Goal: Task Accomplishment & Management: Use online tool/utility

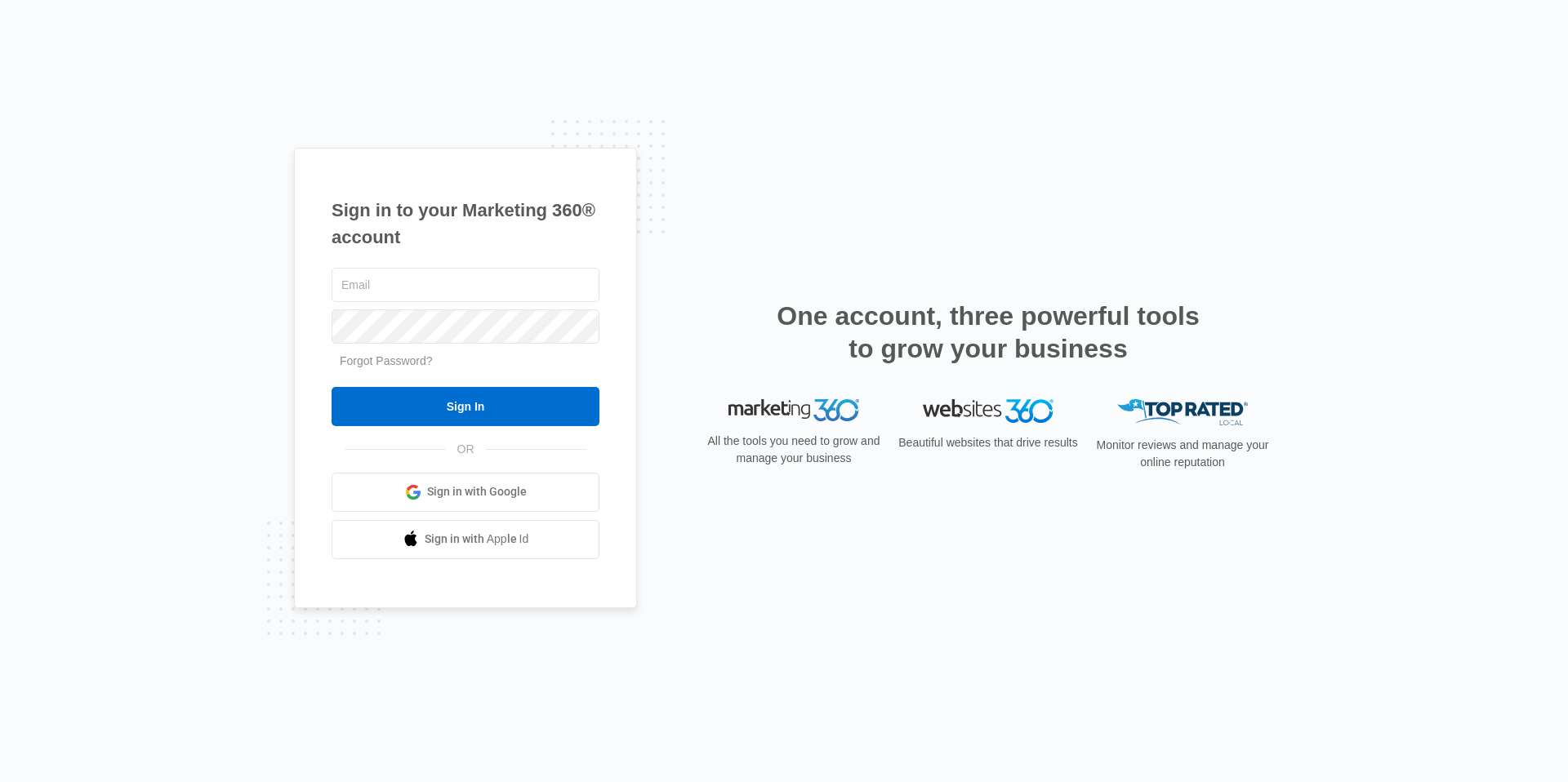
type input "[PERSON_NAME][EMAIL_ADDRESS][PERSON_NAME][DOMAIN_NAME]"
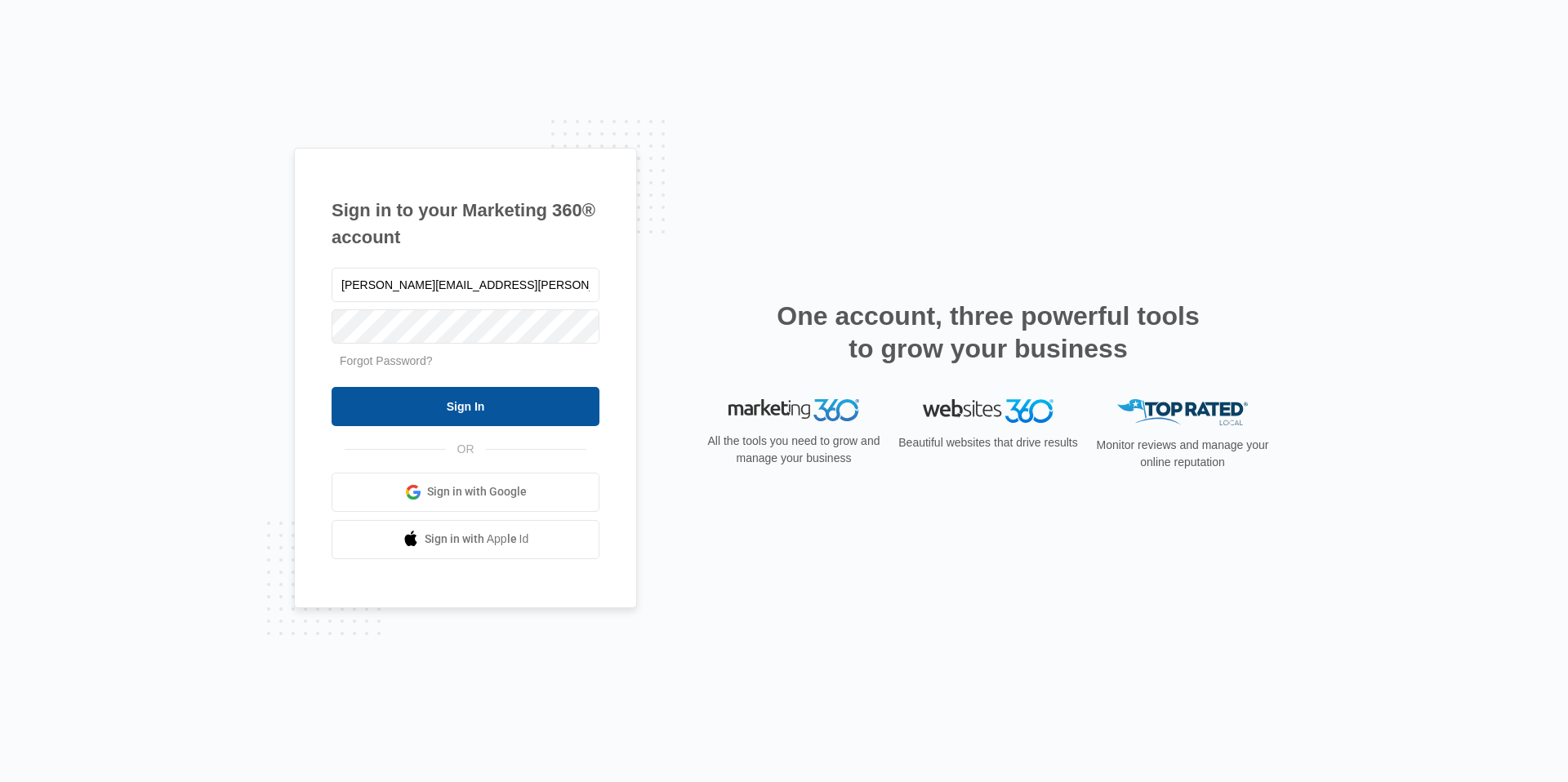
click at [493, 397] on input "Sign In" at bounding box center [465, 406] width 268 height 39
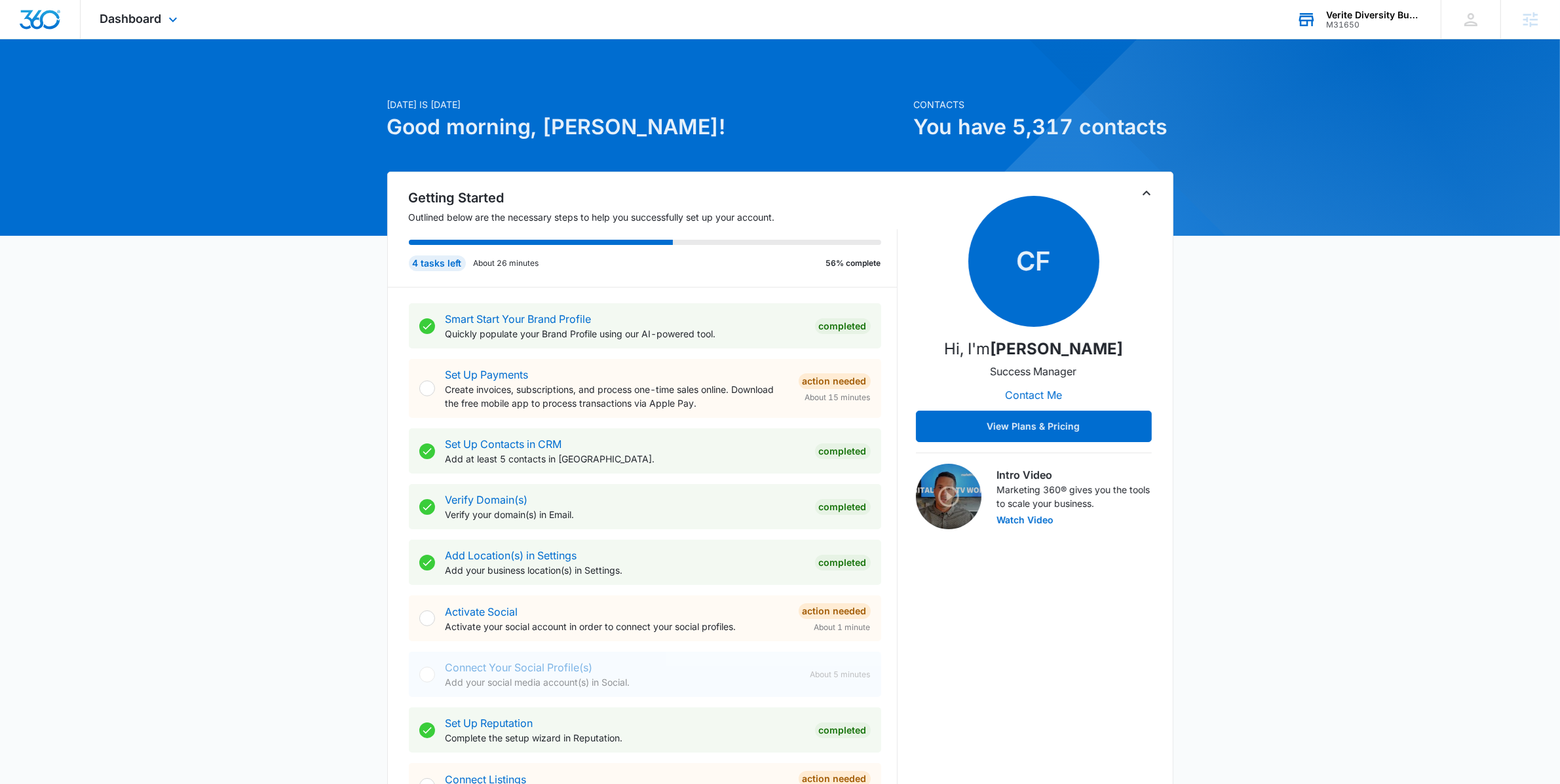
click at [1350, 26] on div "M31650" at bounding box center [1374, 25] width 96 height 9
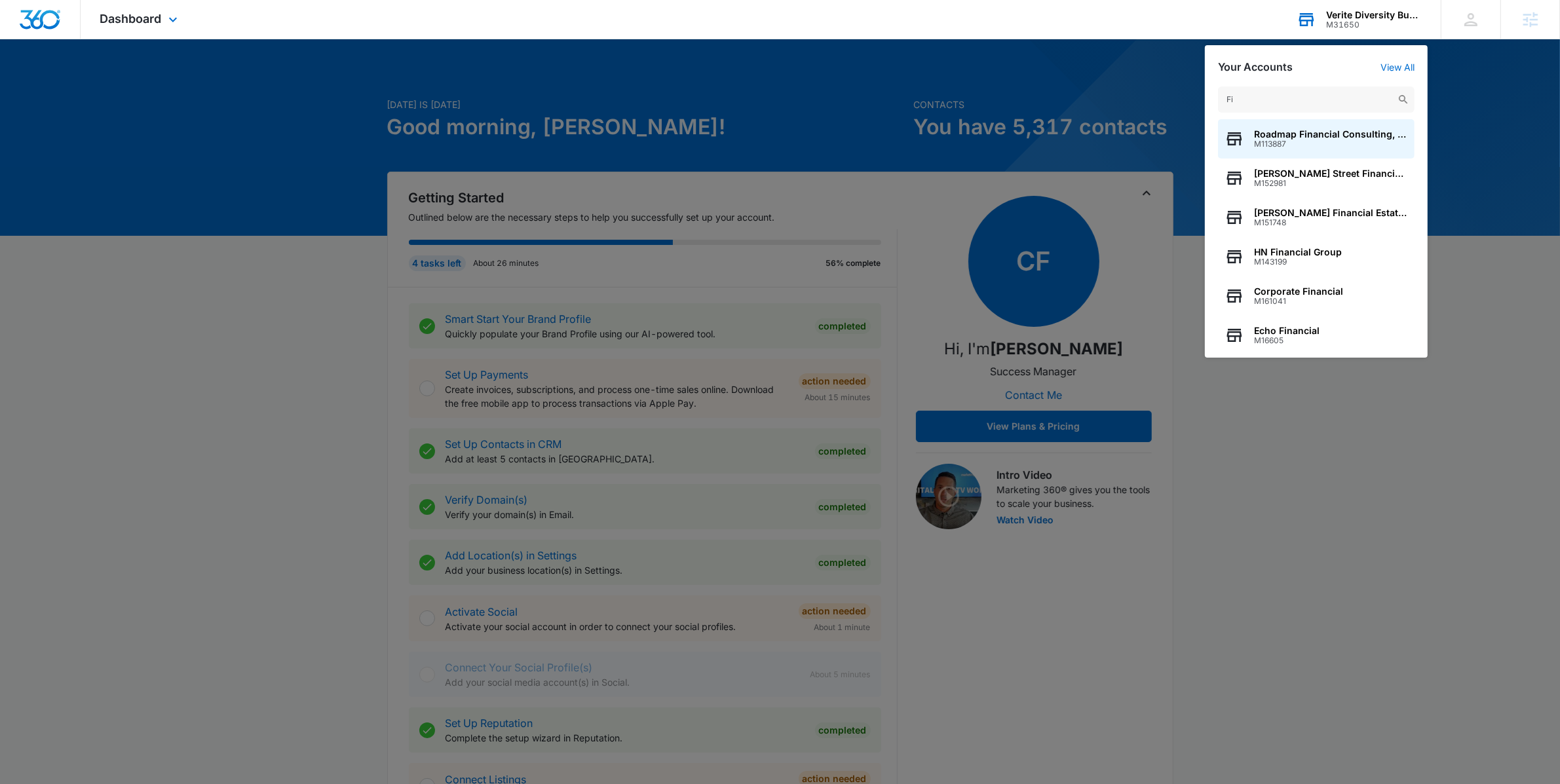
type input "F"
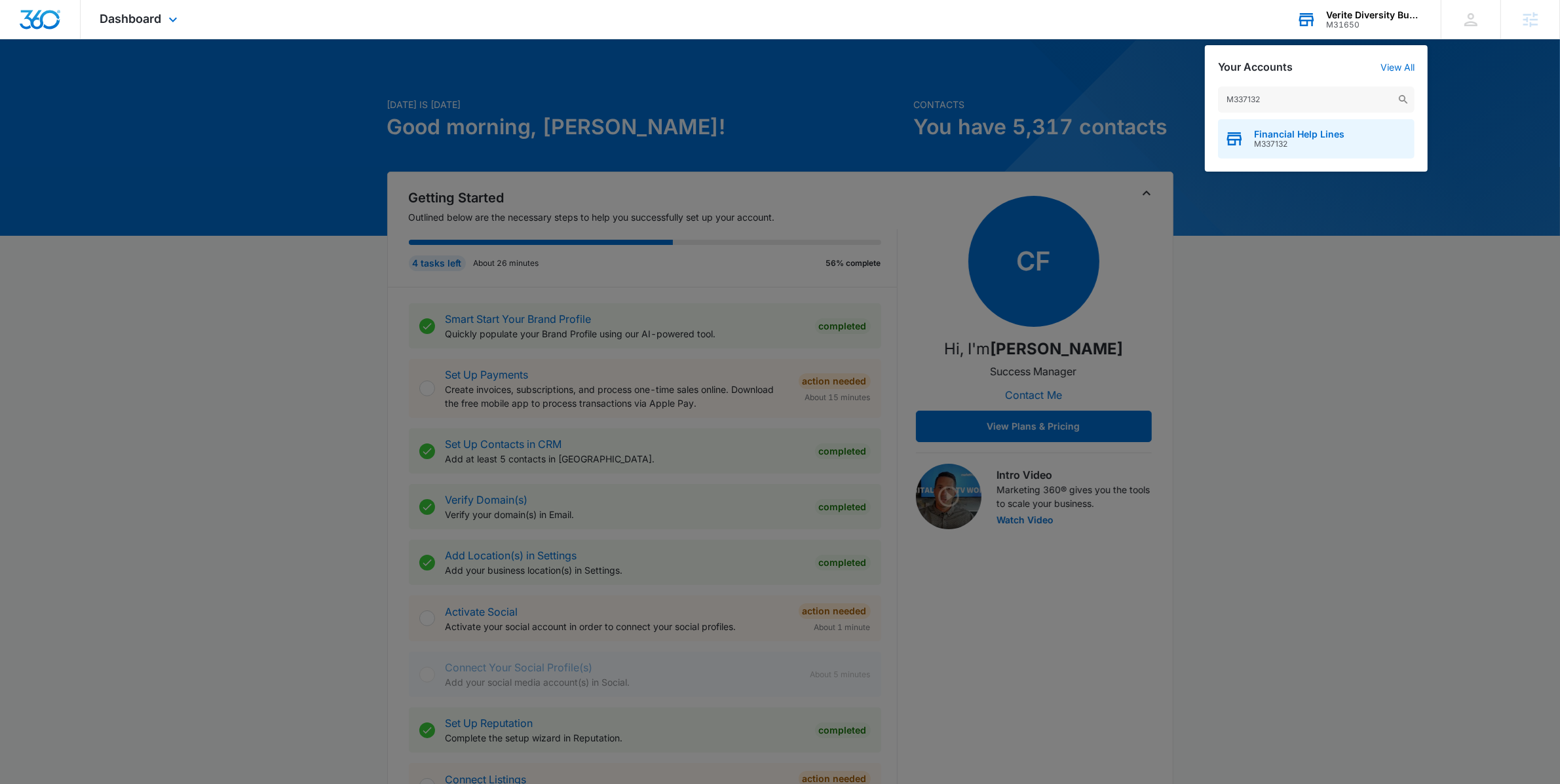
type input "M337132"
click at [1309, 144] on span "M337132" at bounding box center [1299, 144] width 90 height 9
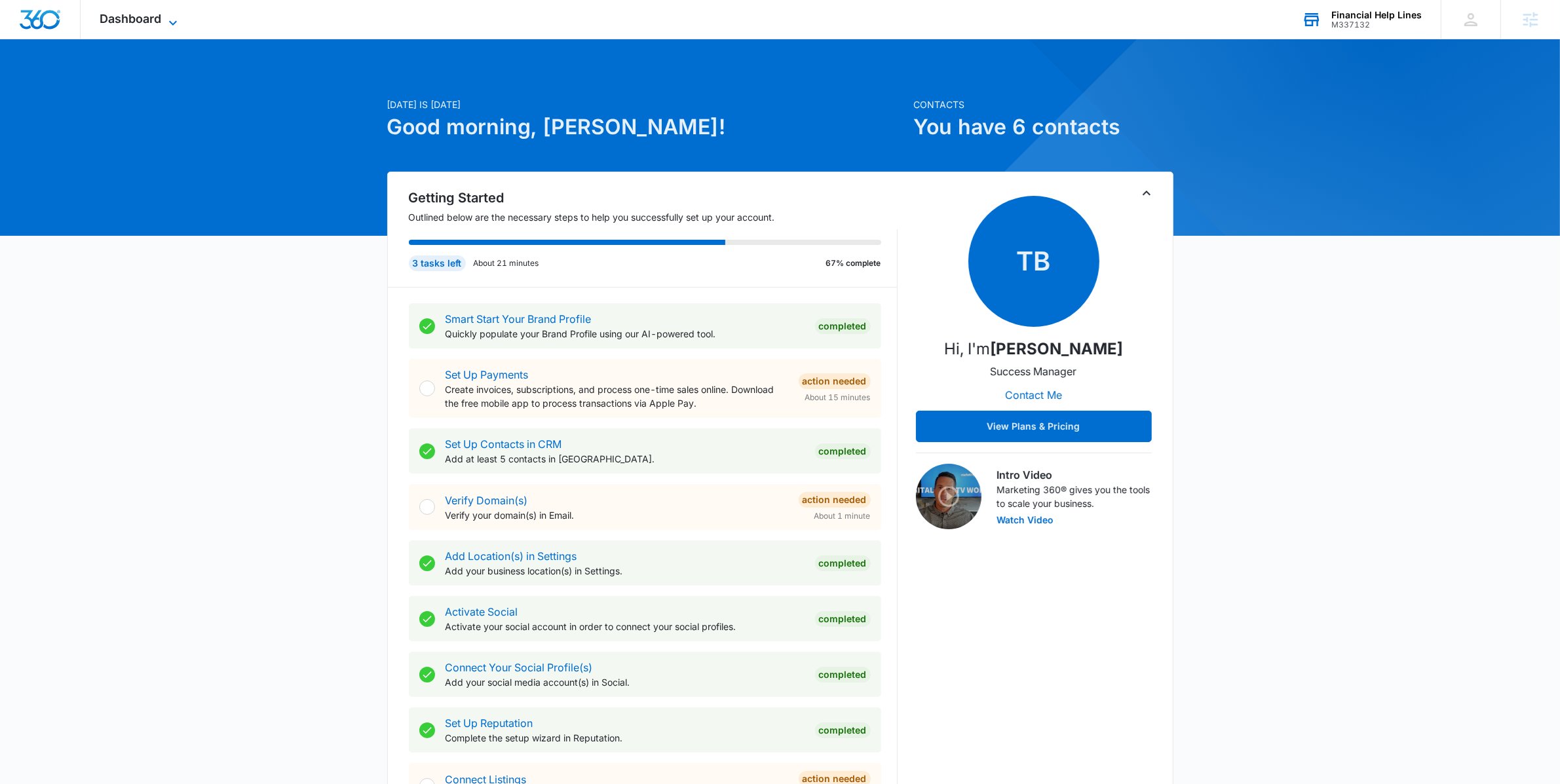
click at [153, 20] on span "Dashboard" at bounding box center [131, 18] width 62 height 14
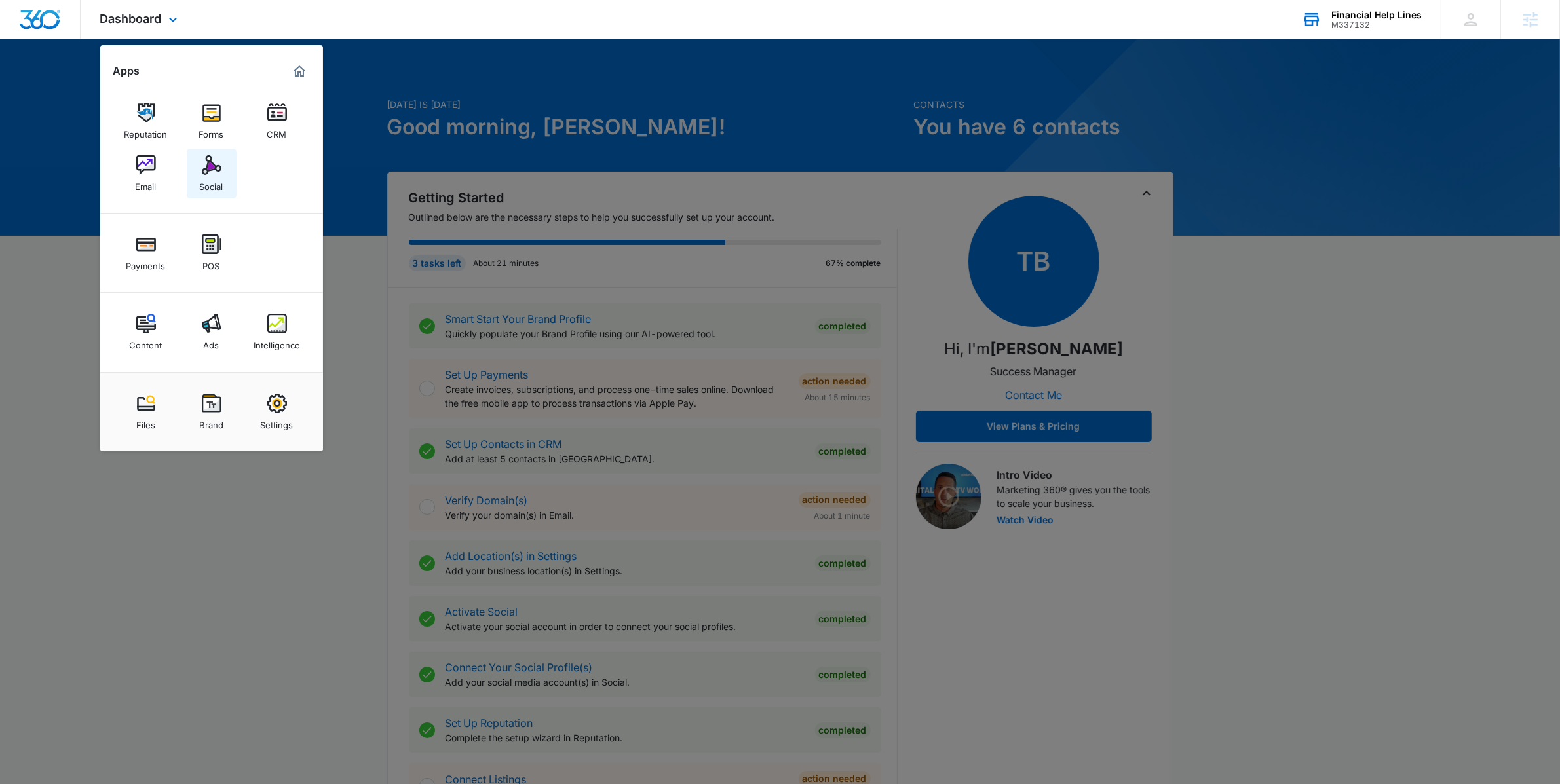
click at [225, 175] on link "Social" at bounding box center [212, 173] width 50 height 50
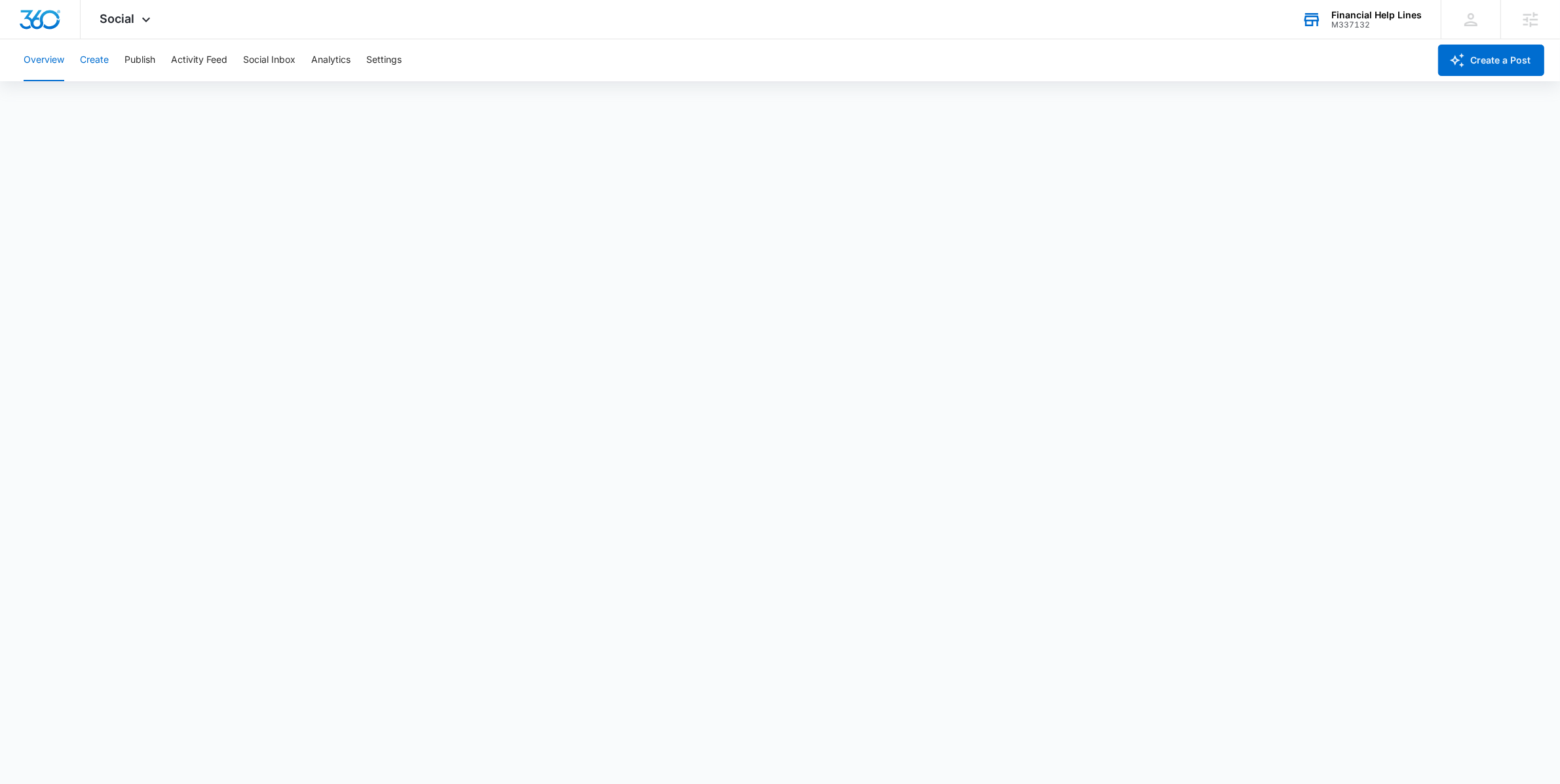
click at [87, 63] on button "Create" at bounding box center [94, 60] width 29 height 42
click at [129, 96] on button "Approvals" at bounding box center [128, 100] width 44 height 37
click at [149, 47] on button "Publish" at bounding box center [139, 60] width 31 height 42
click at [80, 98] on button "Schedules" at bounding box center [100, 100] width 45 height 37
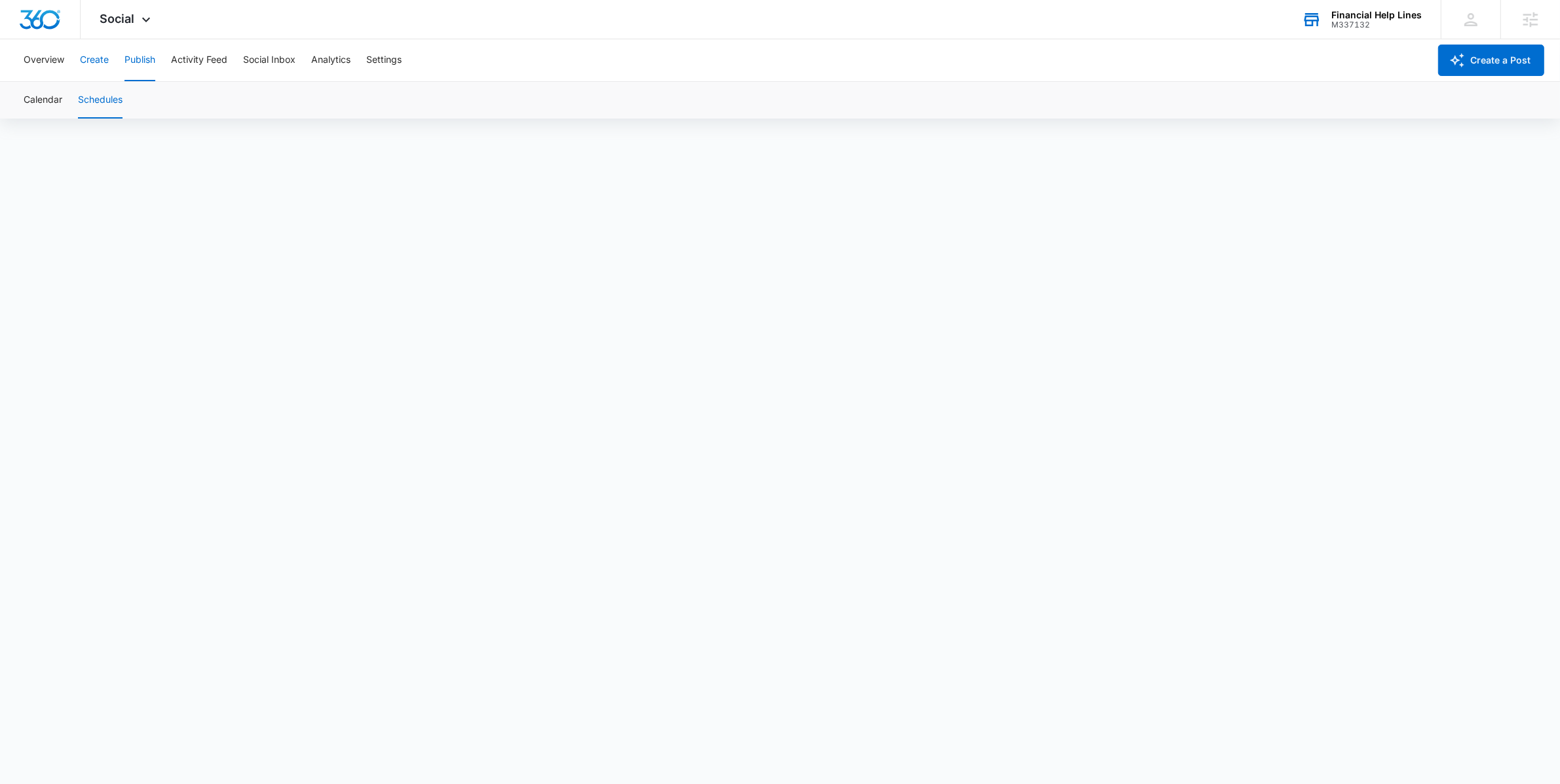
click at [95, 58] on button "Create" at bounding box center [94, 60] width 29 height 42
click at [138, 97] on button "Approvals" at bounding box center [128, 100] width 44 height 37
click at [1359, 18] on div "Financial Help Lines" at bounding box center [1377, 15] width 90 height 11
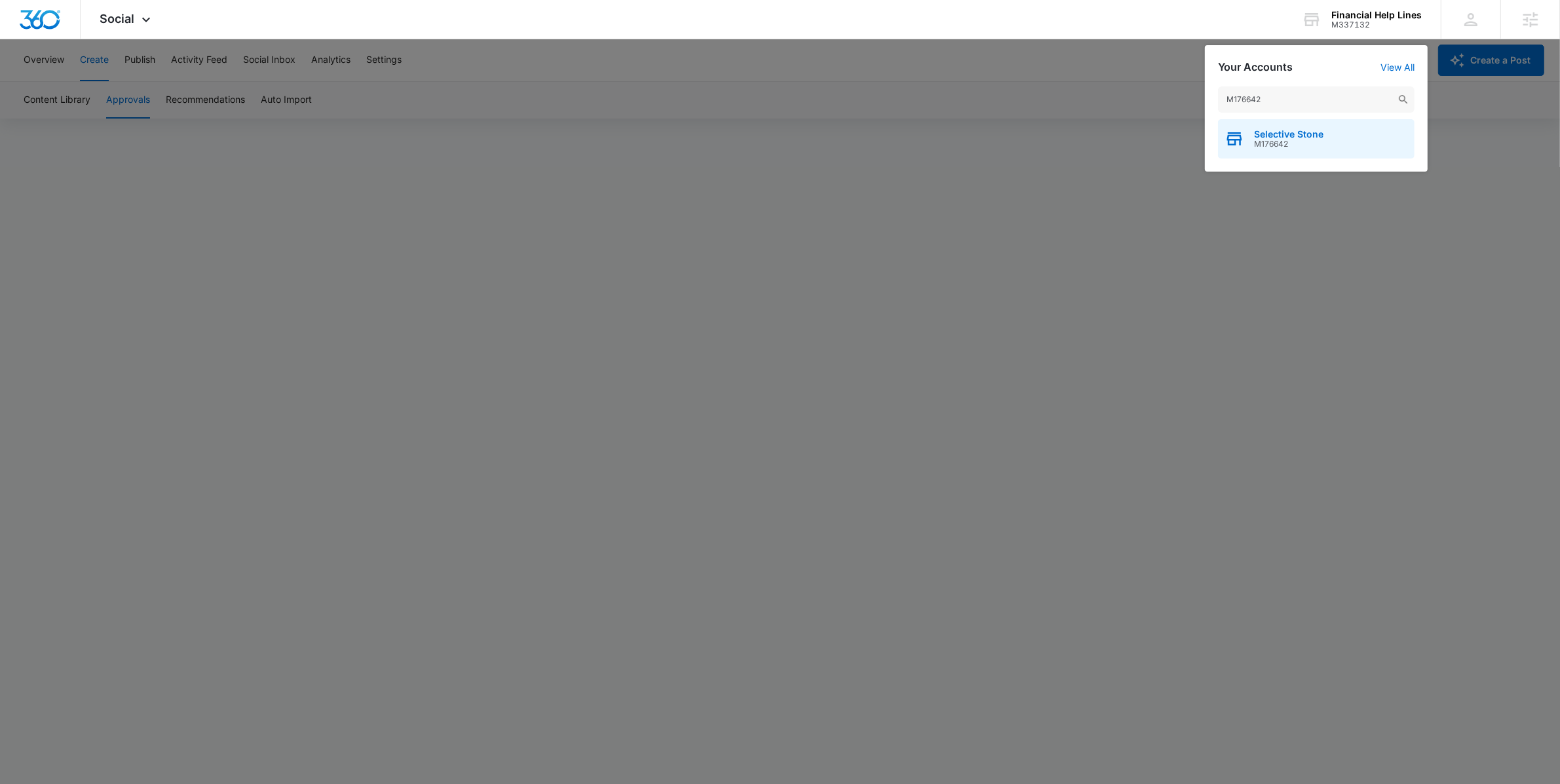
type input "M176642"
click at [1294, 149] on div "Selective Stone M176642" at bounding box center [1316, 139] width 197 height 39
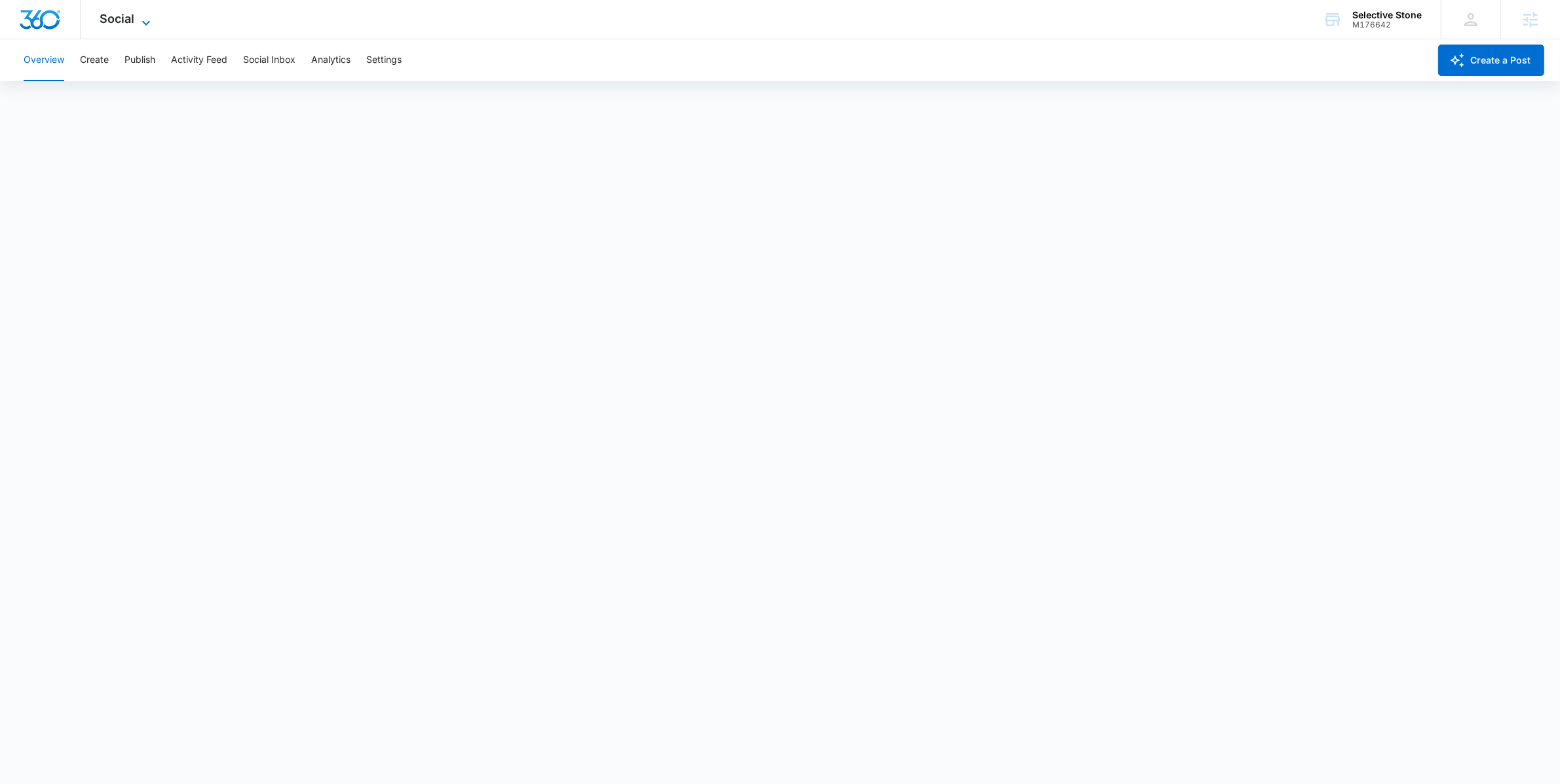
click at [122, 13] on span "Social" at bounding box center [117, 18] width 35 height 14
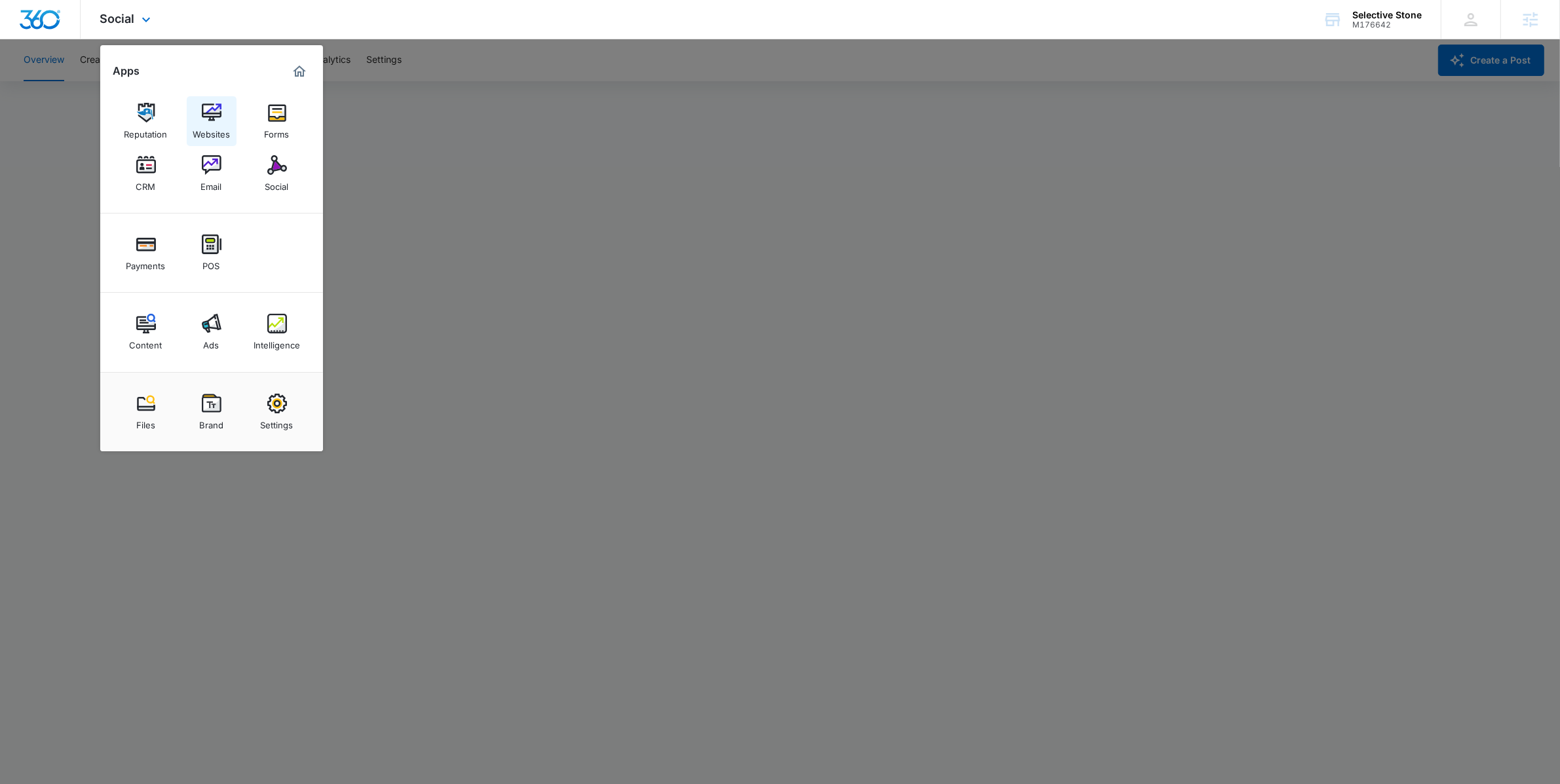
click at [223, 124] on div "Websites" at bounding box center [211, 131] width 38 height 17
